Goal: Task Accomplishment & Management: Use online tool/utility

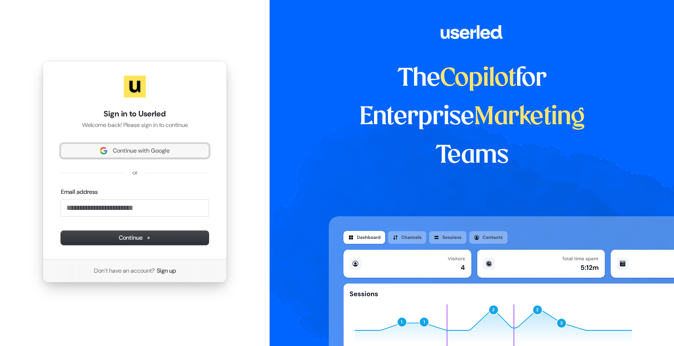
click at [170, 151] on span "Continue with Google" at bounding box center [141, 151] width 57 height 8
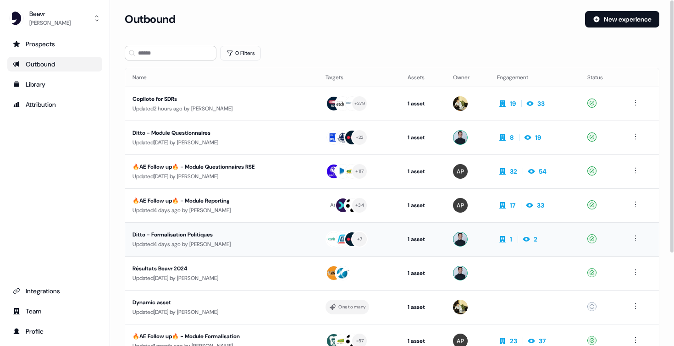
click at [185, 234] on div "Ditto - Formalisation Politiques" at bounding box center [217, 234] width 169 height 9
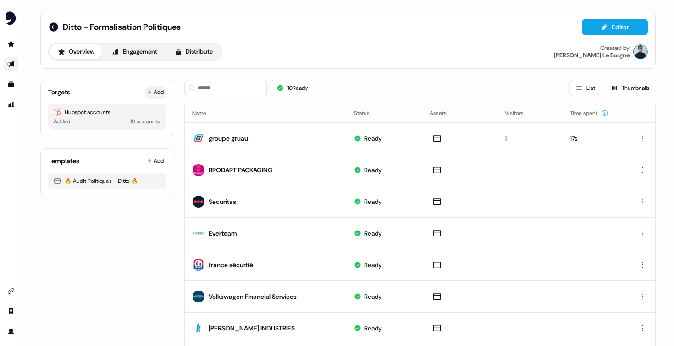
click at [149, 94] on icon at bounding box center [149, 92] width 5 height 5
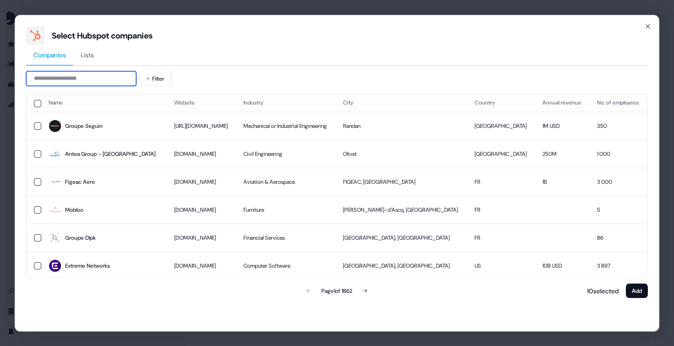
click at [91, 74] on input at bounding box center [81, 78] width 110 height 15
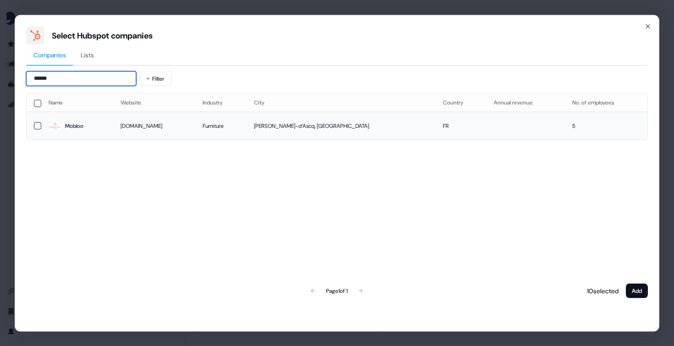
type input "******"
click at [32, 125] on td at bounding box center [34, 126] width 15 height 28
click at [642, 288] on button "Add" at bounding box center [637, 290] width 22 height 15
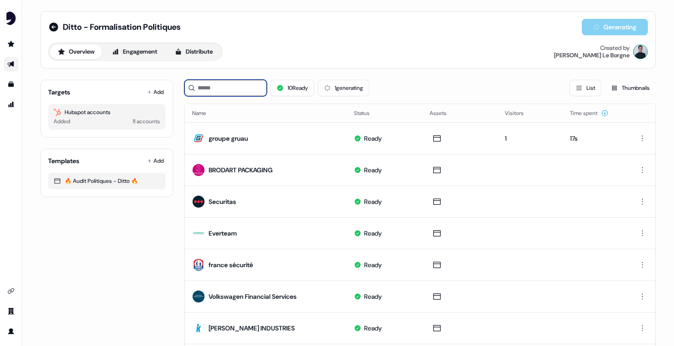
click at [235, 89] on input at bounding box center [225, 88] width 83 height 17
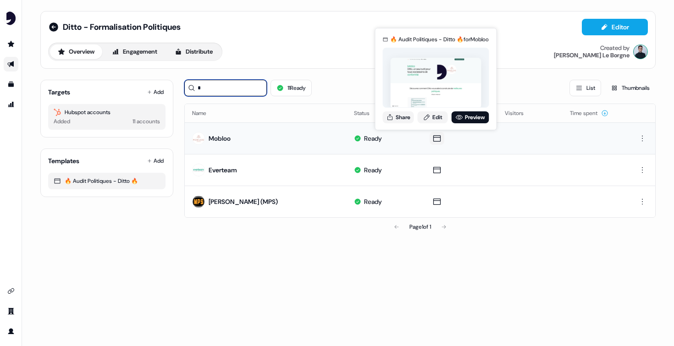
type input "*"
click at [436, 139] on icon at bounding box center [437, 138] width 11 height 9
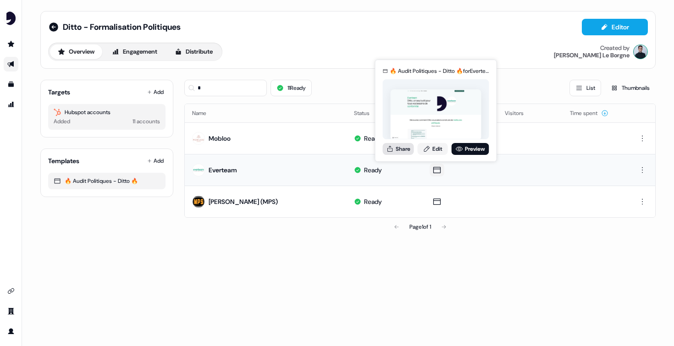
click at [402, 151] on button "Share" at bounding box center [398, 149] width 31 height 12
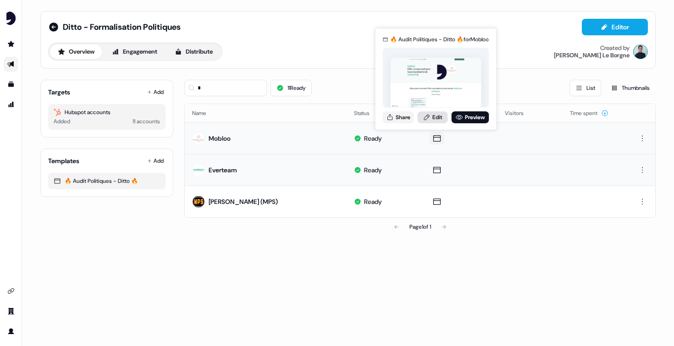
click at [429, 117] on icon at bounding box center [426, 117] width 7 height 7
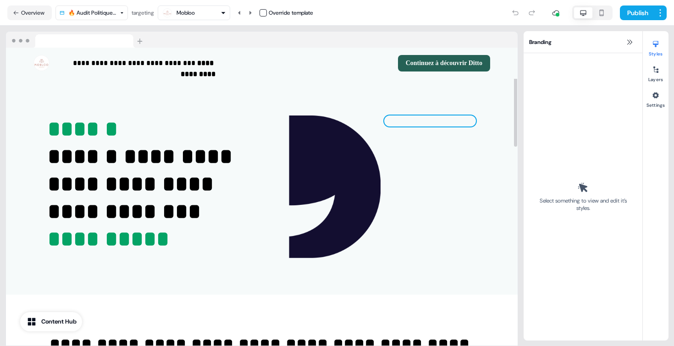
click at [384, 122] on img at bounding box center [430, 122] width 92 height 0
click at [389, 118] on img at bounding box center [430, 121] width 92 height 11
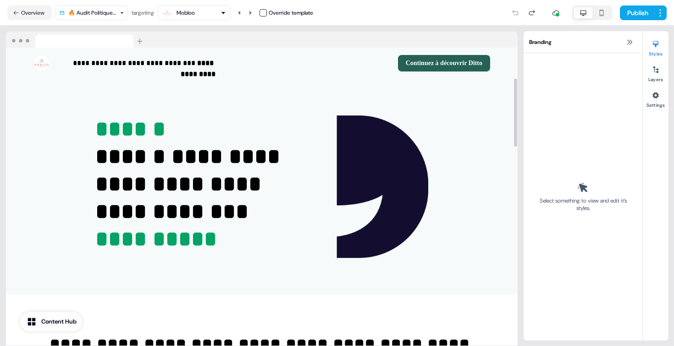
click at [375, 36] on div at bounding box center [262, 40] width 512 height 17
click at [663, 11] on html "**********" at bounding box center [337, 173] width 674 height 346
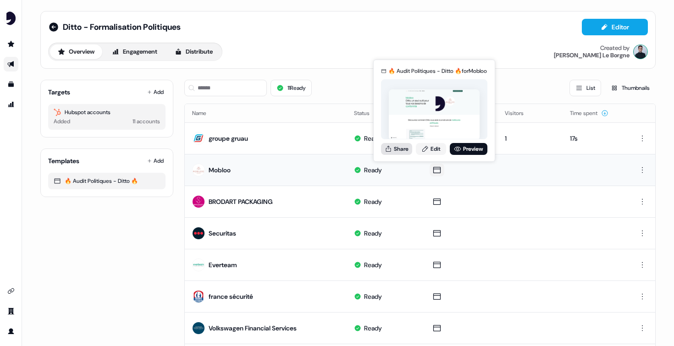
click at [396, 149] on button "Share" at bounding box center [396, 149] width 31 height 12
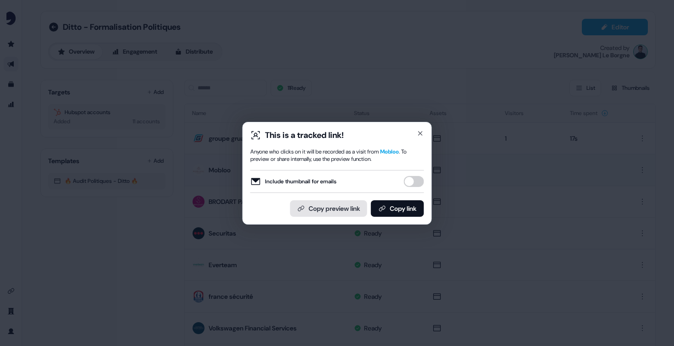
click at [329, 210] on button "Copy preview link" at bounding box center [328, 208] width 77 height 17
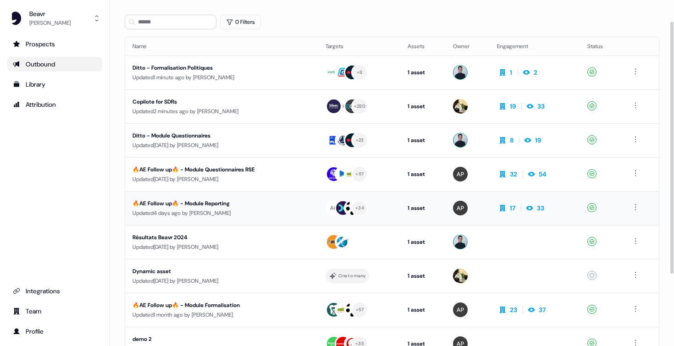
scroll to position [29, 0]
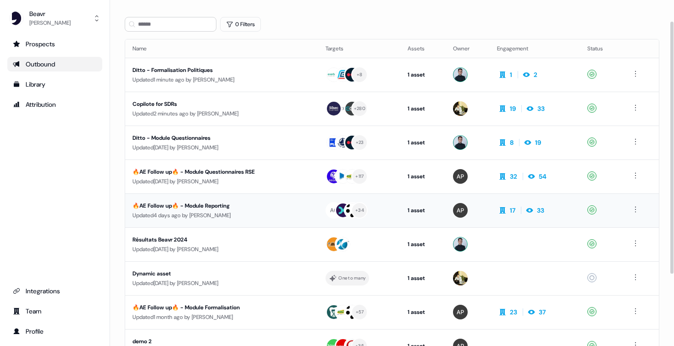
click at [193, 204] on div "🔥AE Follow up🔥 - Module Reporting" at bounding box center [217, 205] width 169 height 9
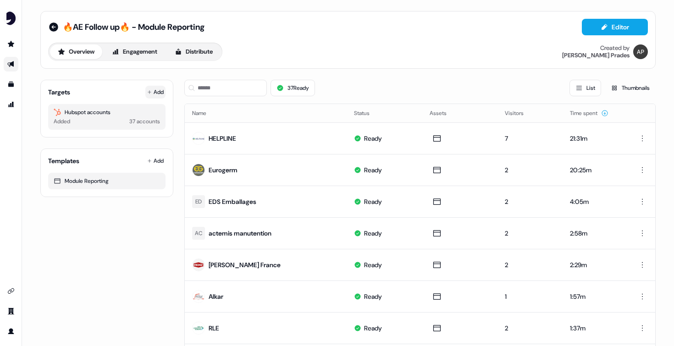
click at [152, 93] on button "Add" at bounding box center [155, 92] width 20 height 13
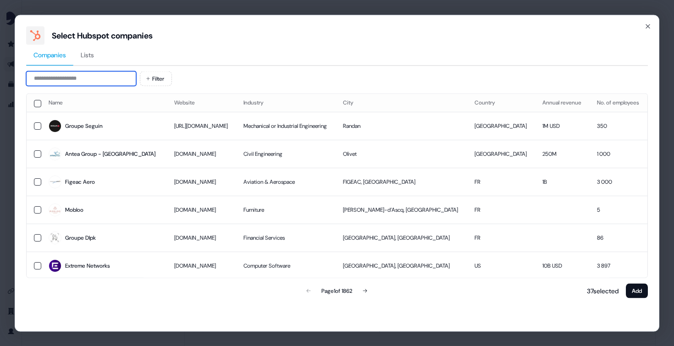
click at [127, 78] on input at bounding box center [81, 78] width 110 height 15
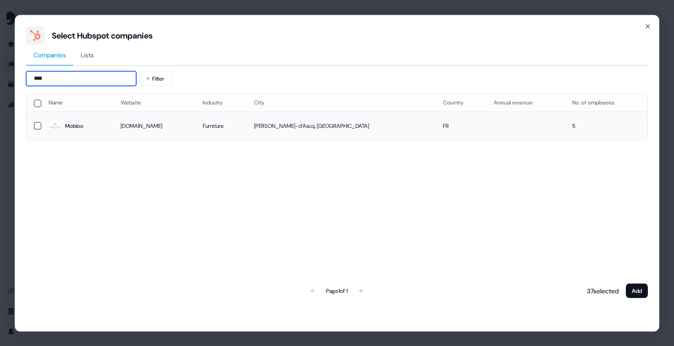
type input "****"
click at [36, 128] on button "button" at bounding box center [37, 125] width 7 height 7
click at [635, 287] on button "Add" at bounding box center [637, 290] width 22 height 15
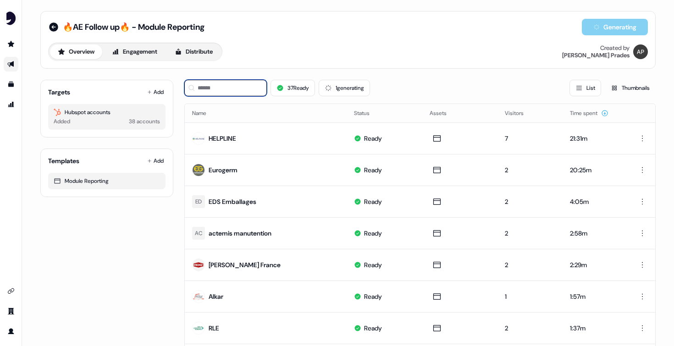
click at [233, 89] on input at bounding box center [225, 88] width 83 height 17
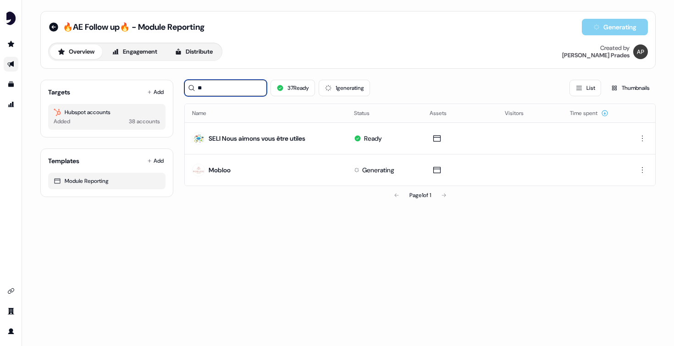
type input "**"
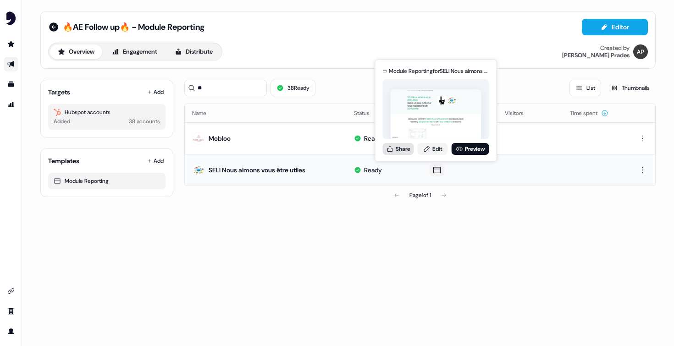
click at [404, 153] on button "Share" at bounding box center [398, 149] width 31 height 12
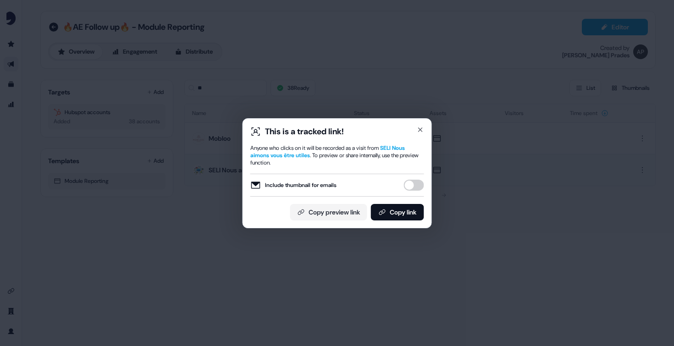
click at [490, 254] on div "This is a tracked link! Anyone who clicks on it will be recorded as a visit fro…" at bounding box center [337, 173] width 674 height 346
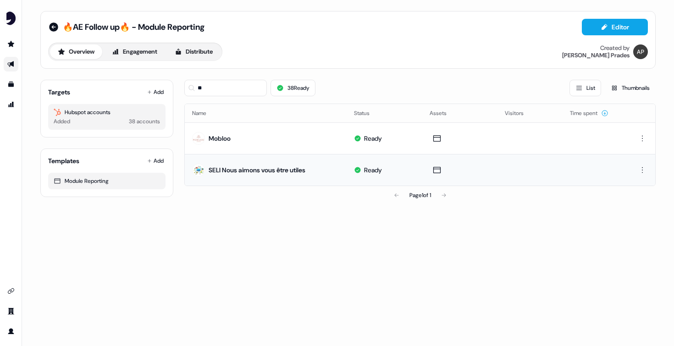
click at [303, 219] on div "🔥AE Follow up🔥 - Module Reporting Editor Overview Engagement Distribute Created…" at bounding box center [348, 173] width 652 height 346
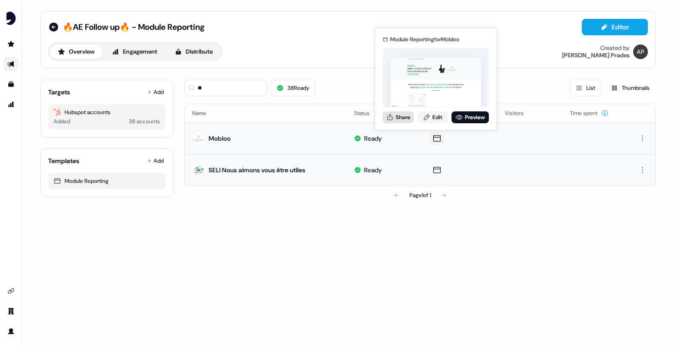
click at [399, 116] on button "Share" at bounding box center [398, 117] width 31 height 12
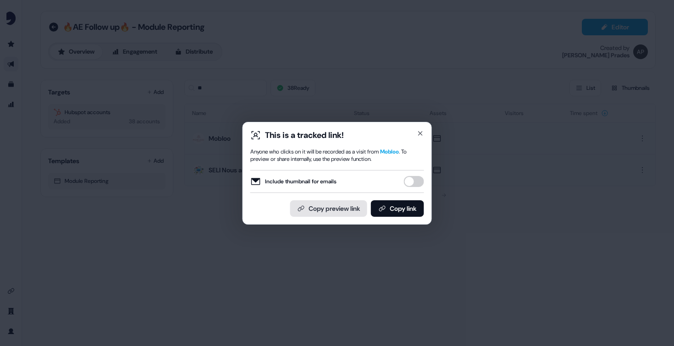
click at [325, 209] on button "Copy preview link" at bounding box center [328, 208] width 77 height 17
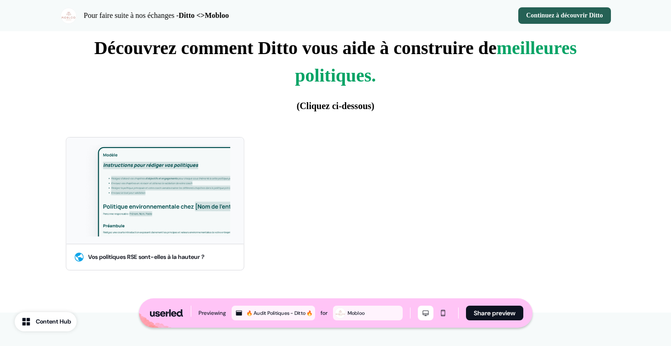
scroll to position [255, 0]
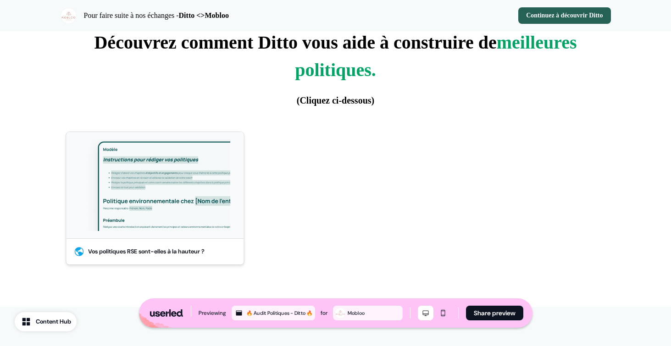
click at [180, 194] on img at bounding box center [154, 185] width 163 height 92
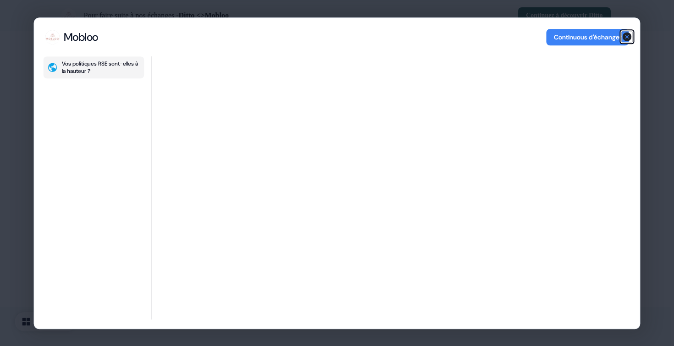
click at [626, 34] on icon "button" at bounding box center [627, 36] width 9 height 9
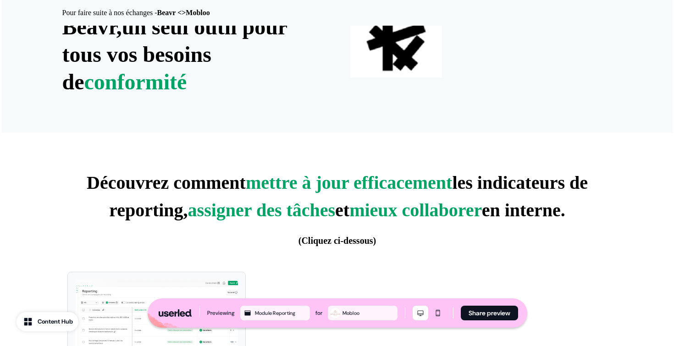
scroll to position [213, 0]
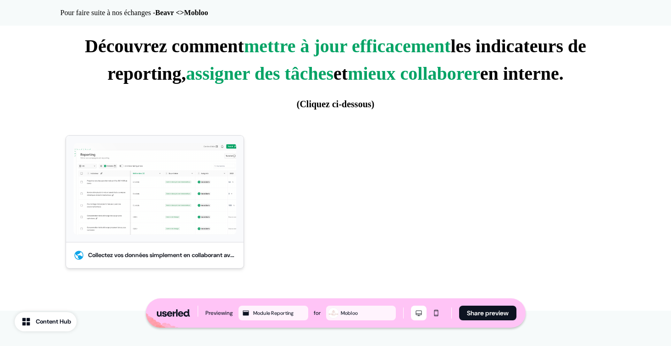
click at [211, 239] on div at bounding box center [155, 189] width 178 height 106
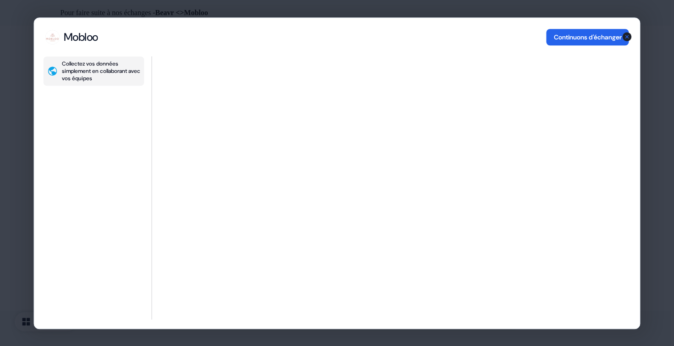
click at [622, 29] on button "Continuons d'échanger" at bounding box center [588, 37] width 83 height 17
